Goal: Complete application form

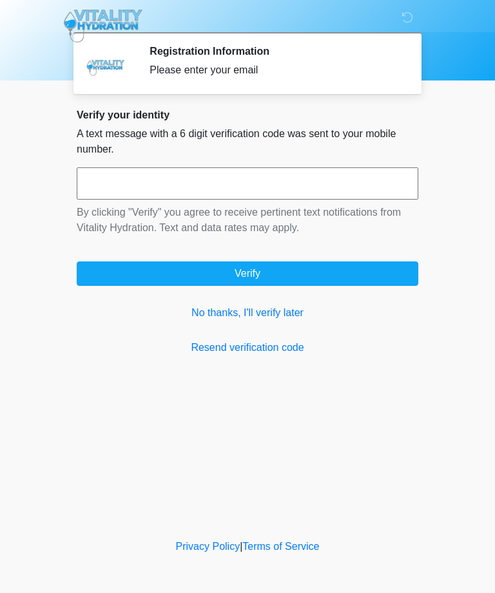
click at [306, 169] on input "text" at bounding box center [247, 183] width 341 height 32
type input "******"
click at [371, 281] on button "Verify" at bounding box center [247, 273] width 341 height 24
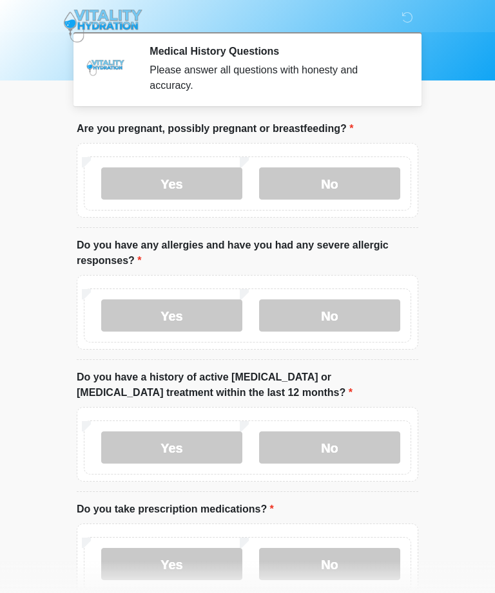
click at [356, 184] on label "No" at bounding box center [329, 183] width 141 height 32
click at [340, 322] on label "No" at bounding box center [329, 315] width 141 height 32
click at [341, 449] on label "No" at bounding box center [329, 448] width 141 height 32
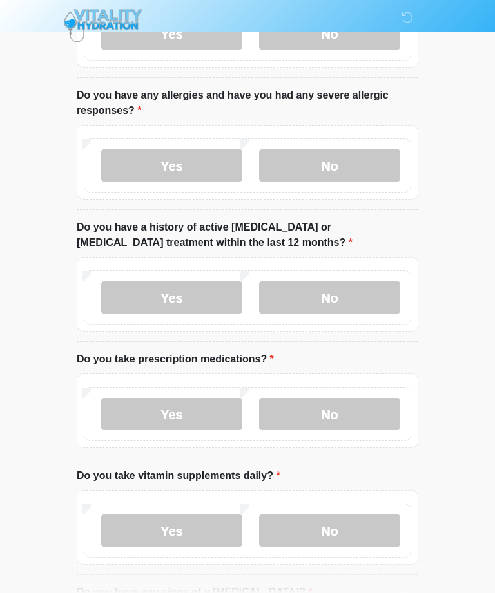
click at [195, 415] on label "Yes" at bounding box center [171, 415] width 141 height 32
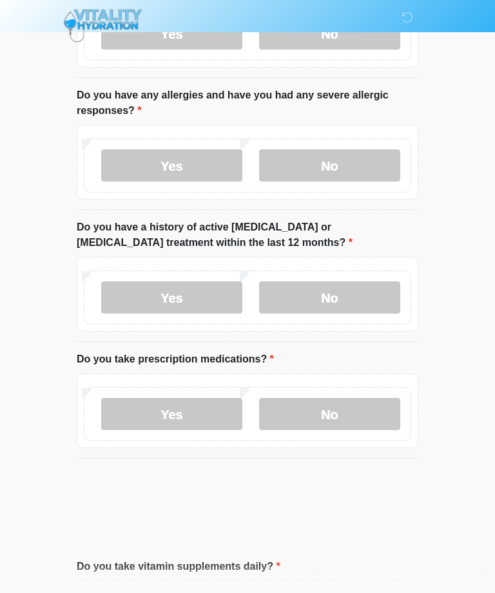
scroll to position [150, 0]
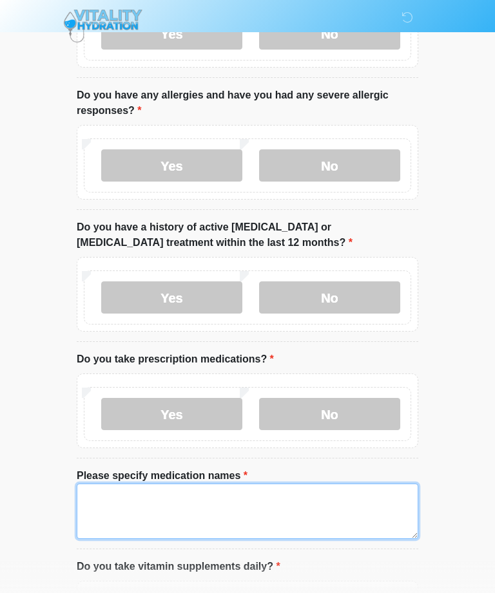
click at [343, 510] on textarea "Please specify medication names" at bounding box center [247, 511] width 341 height 55
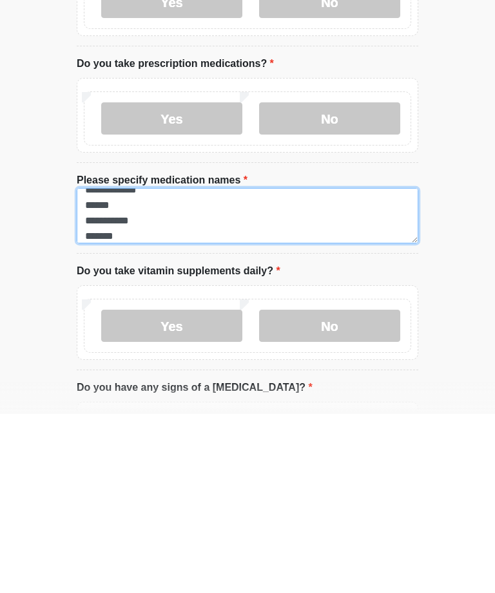
scroll to position [269, 0]
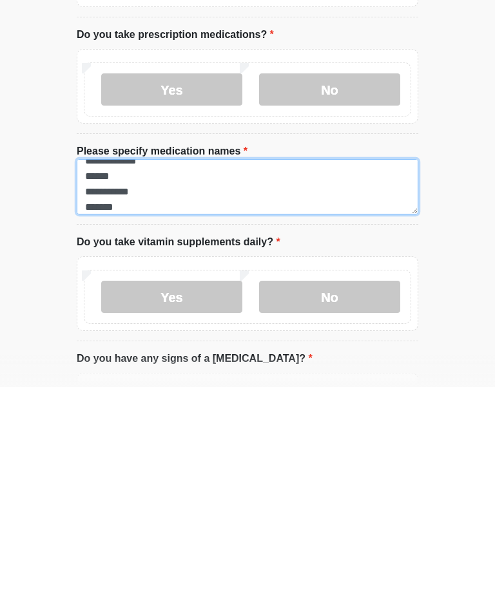
click at [348, 365] on textarea "**********" at bounding box center [247, 392] width 341 height 55
click at [129, 365] on textarea "**********" at bounding box center [247, 392] width 341 height 55
click at [258, 365] on textarea "**********" at bounding box center [247, 392] width 341 height 55
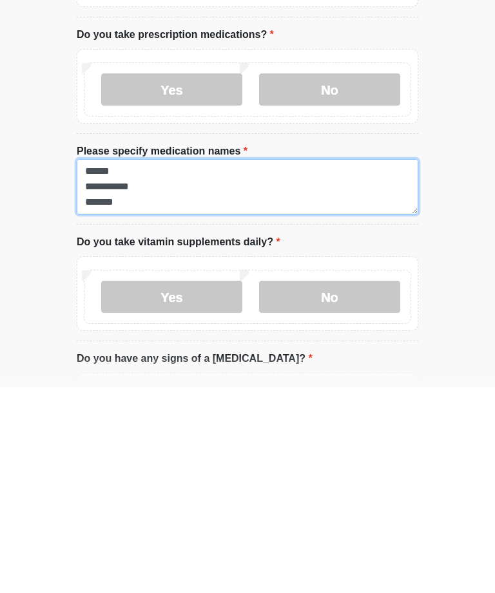
type textarea "**********"
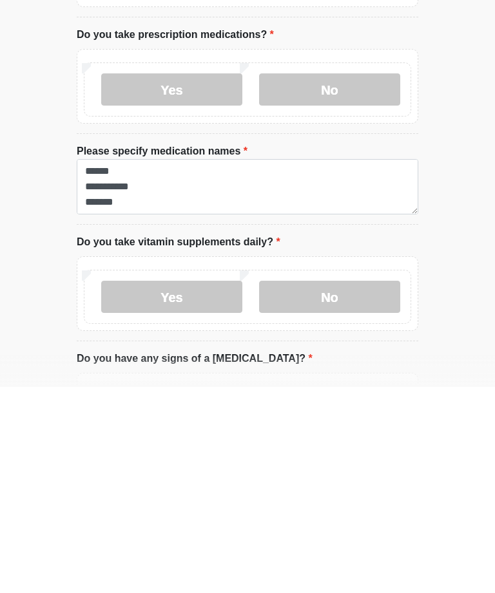
click at [316, 487] on label "No" at bounding box center [329, 503] width 141 height 32
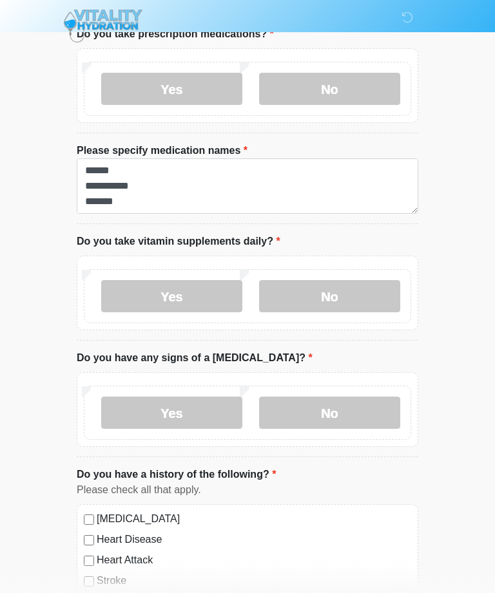
click at [353, 412] on label "No" at bounding box center [329, 413] width 141 height 32
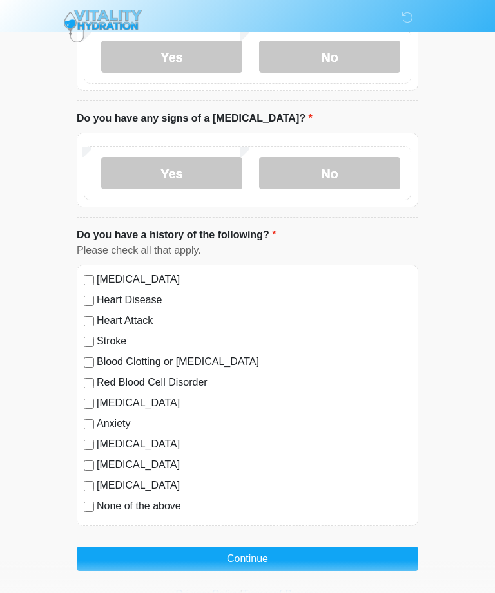
scroll to position [719, 0]
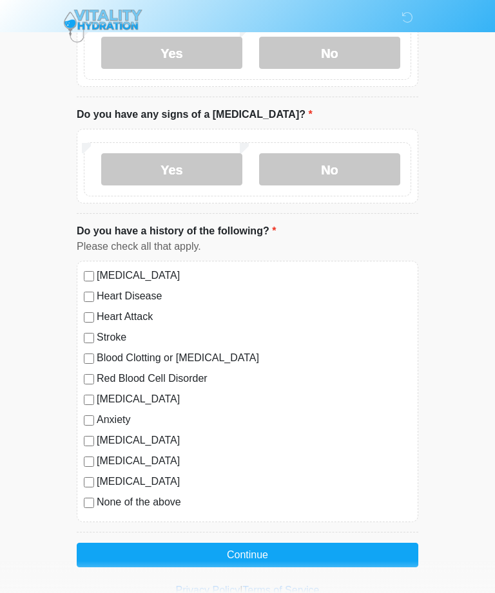
click at [127, 399] on label "Depression" at bounding box center [254, 399] width 314 height 15
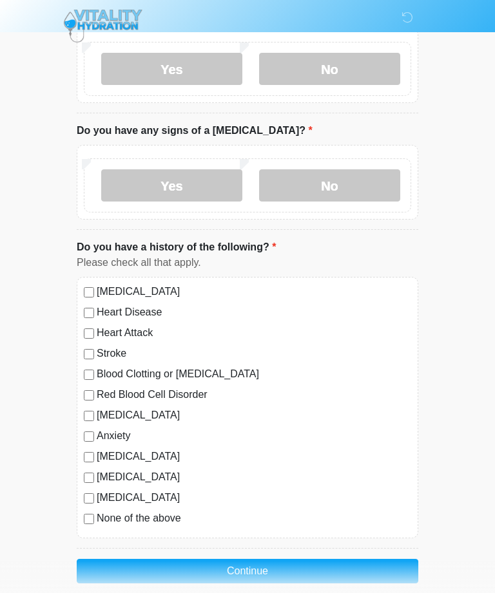
scroll to position [701, 0]
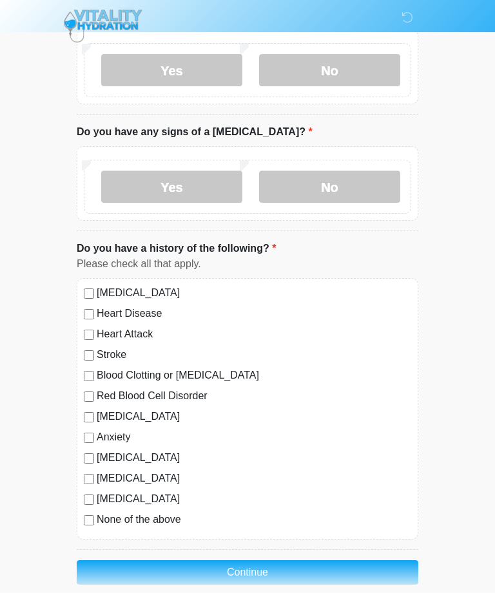
click at [117, 433] on label "Anxiety" at bounding box center [254, 437] width 314 height 15
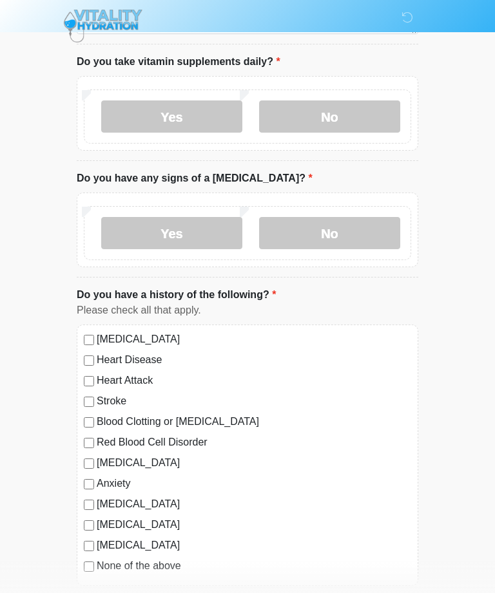
scroll to position [719, 0]
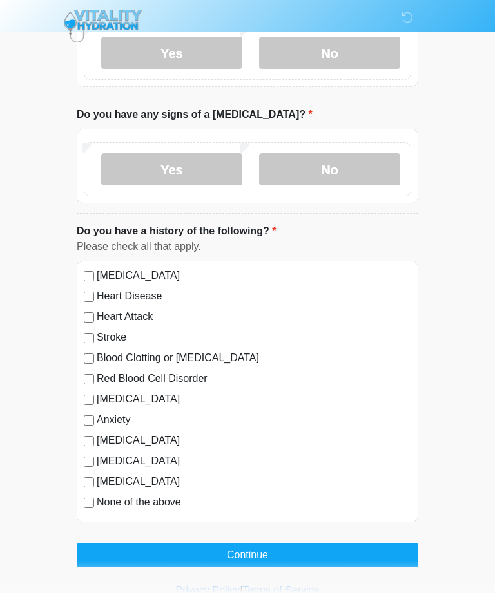
click at [270, 554] on button "Continue" at bounding box center [247, 555] width 341 height 24
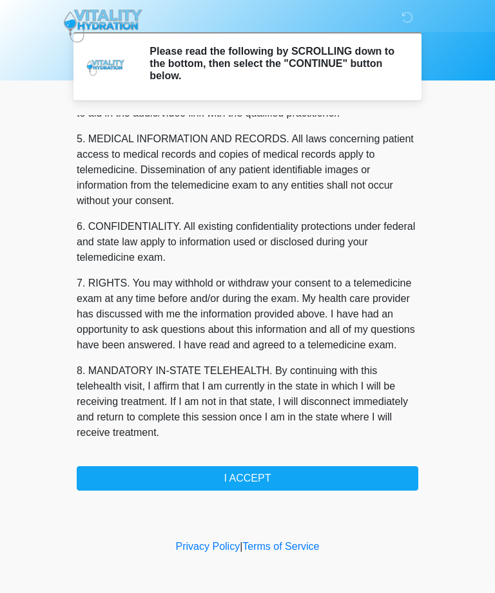
scroll to position [412, 0]
click at [375, 475] on button "I ACCEPT" at bounding box center [247, 478] width 341 height 24
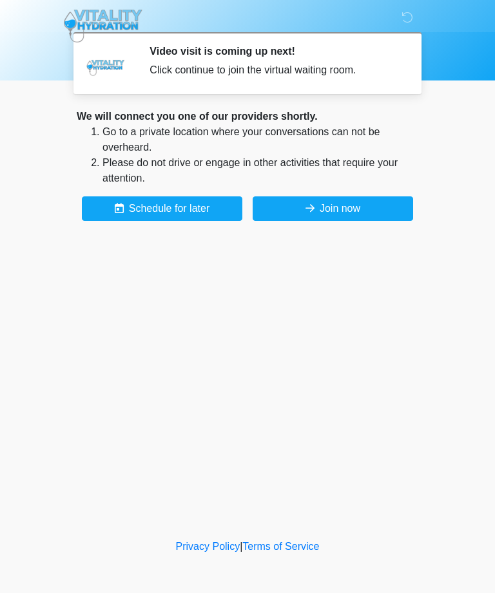
click at [392, 204] on button "Join now" at bounding box center [332, 208] width 160 height 24
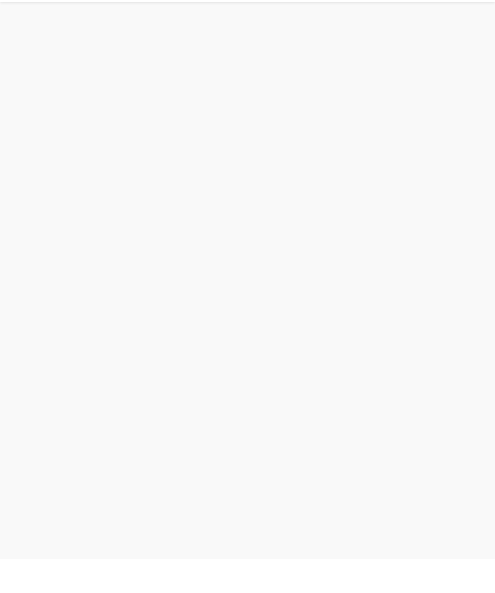
scroll to position [4, 0]
